Goal: Browse casually

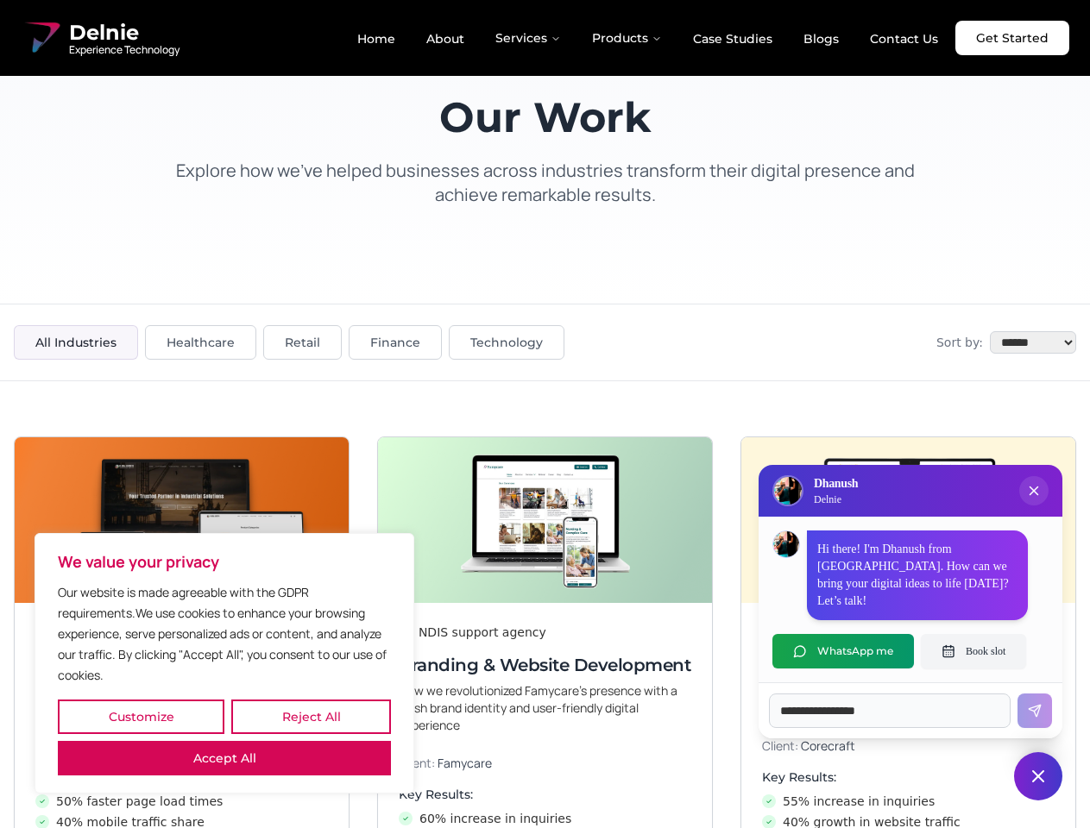
click at [141, 717] on button "Customize" at bounding box center [141, 717] width 167 height 35
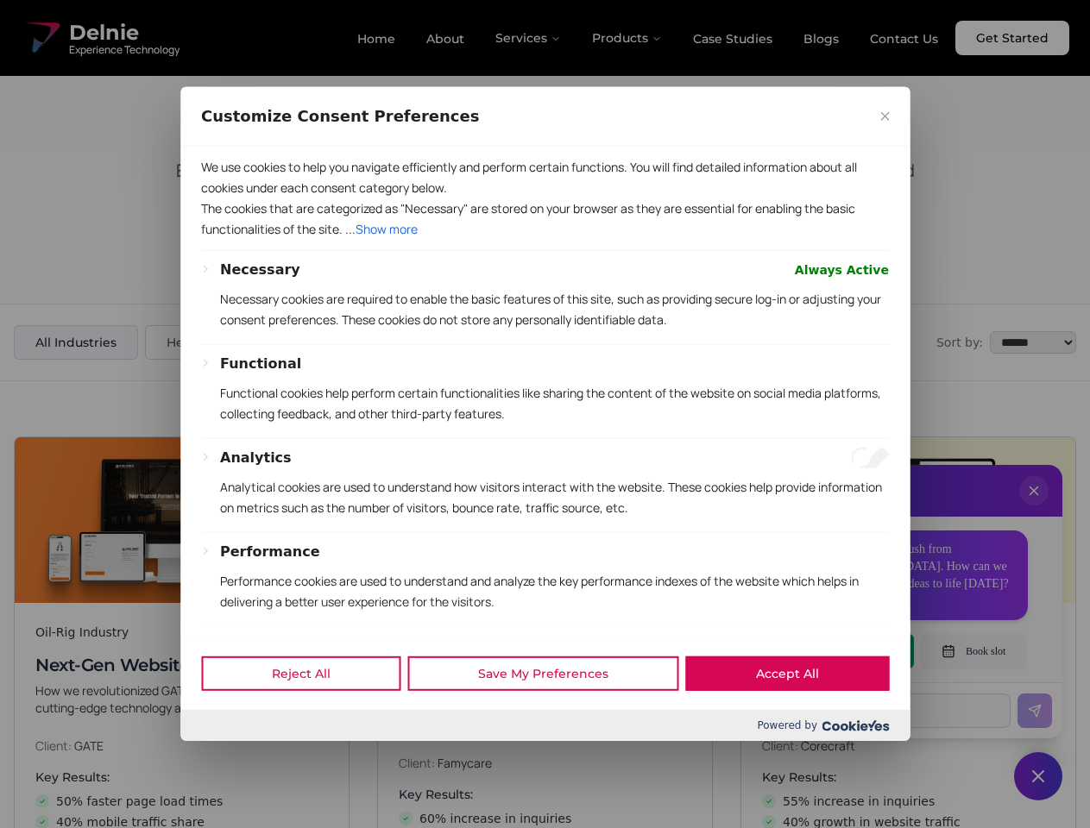
click at [311, 717] on div at bounding box center [545, 414] width 1090 height 828
click at [224, 741] on div "Reject All Save My Preferences Accept All Powered by" at bounding box center [544, 689] width 729 height 104
click at [545, 414] on p "Functional cookies help perform certain functionalities like sharing the conten…" at bounding box center [554, 403] width 669 height 41
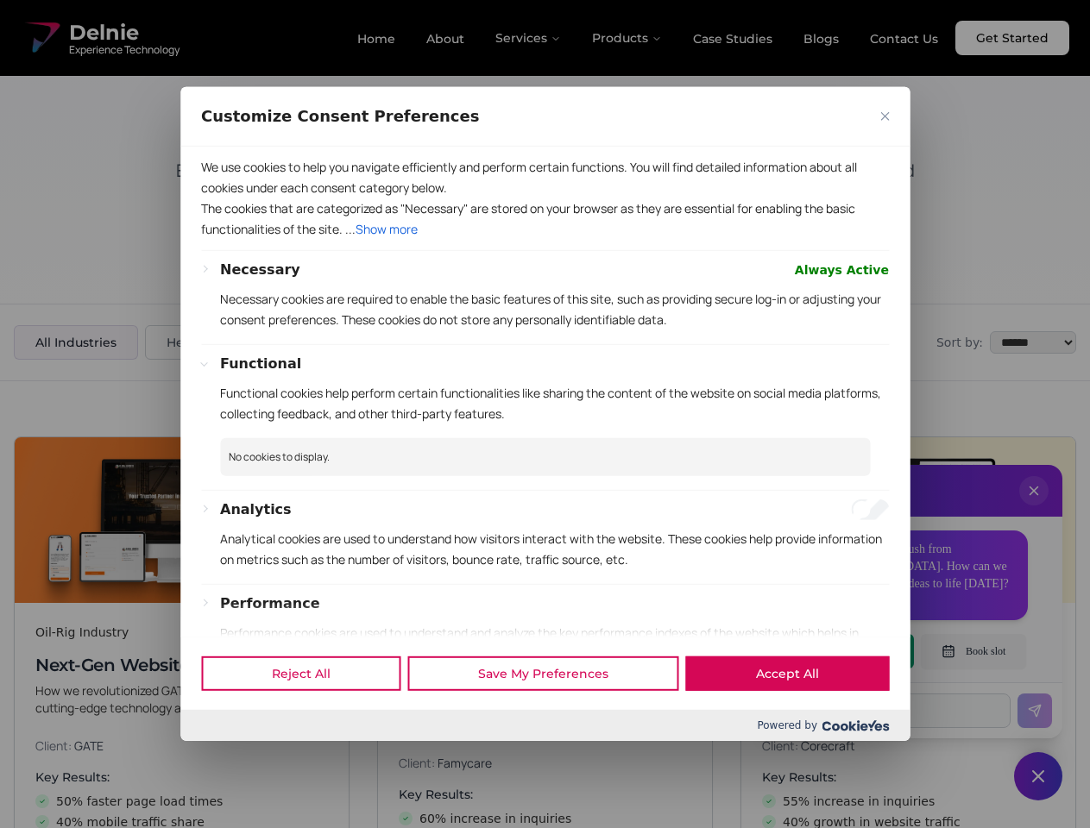
click at [1034, 508] on div at bounding box center [545, 414] width 1090 height 828
click at [843, 638] on span at bounding box center [544, 620] width 729 height 35
click at [973, 652] on div at bounding box center [545, 414] width 1090 height 828
click at [1038, 777] on div at bounding box center [545, 414] width 1090 height 828
click at [529, 38] on div at bounding box center [545, 414] width 1090 height 828
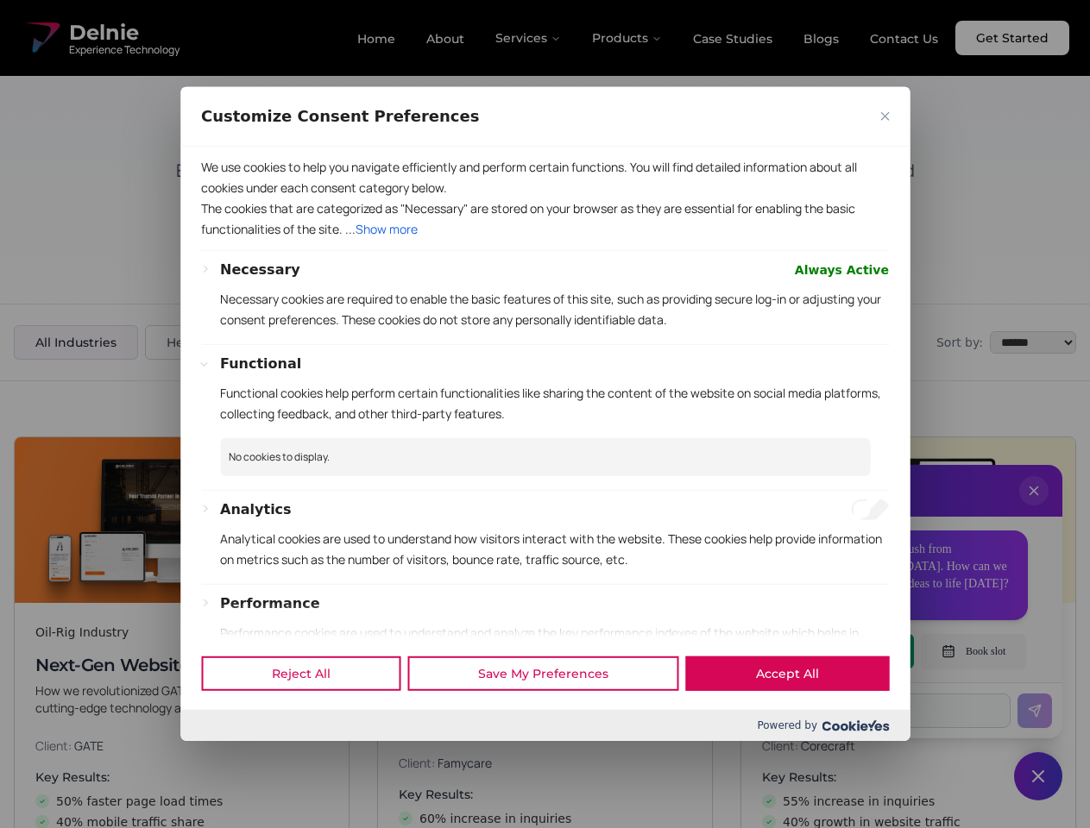
click at [627, 38] on div at bounding box center [545, 414] width 1090 height 828
